Goal: Task Accomplishment & Management: Manage account settings

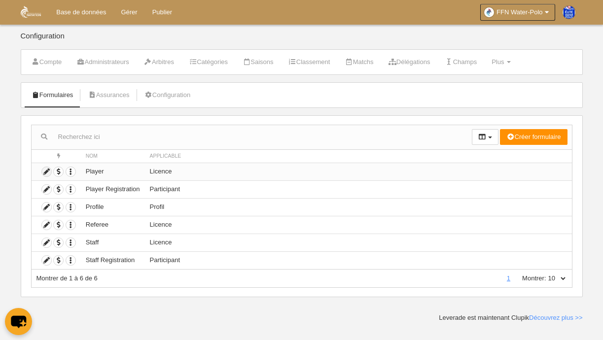
click at [46, 171] on icon at bounding box center [46, 171] width 9 height 9
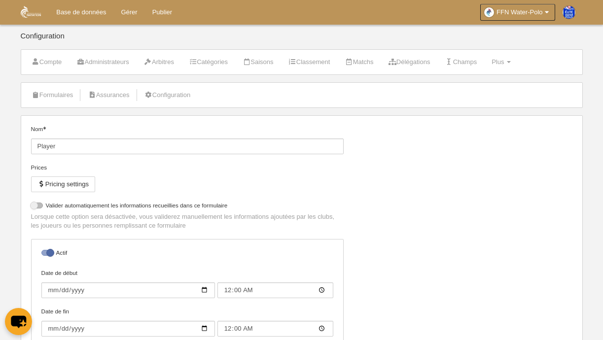
select select "selected"
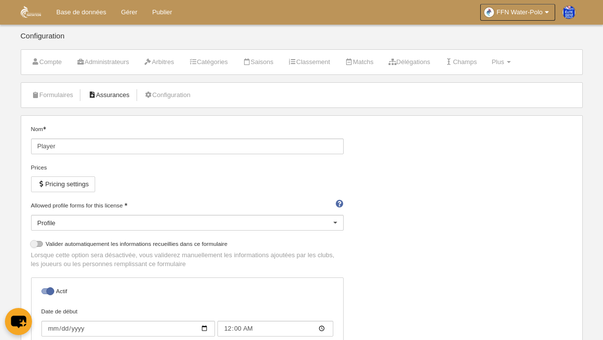
click at [113, 94] on link "Assurances" at bounding box center [108, 95] width 52 height 15
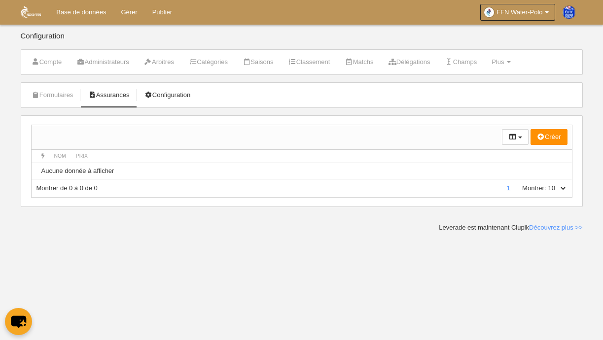
click at [169, 95] on link "Configuration" at bounding box center [167, 95] width 57 height 15
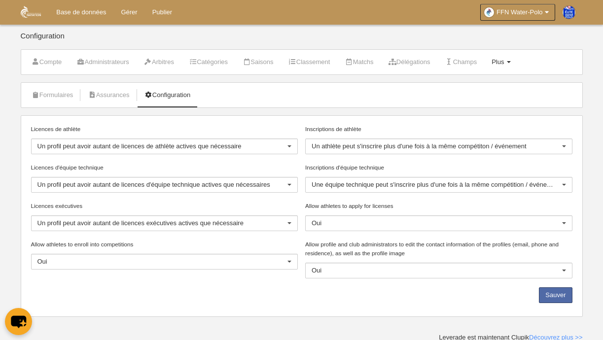
click at [504, 62] on span "Plus" at bounding box center [497, 61] width 12 height 7
click at [494, 116] on link "Règles de numérotation" at bounding box center [468, 118] width 96 height 16
